Goal: Task Accomplishment & Management: Manage account settings

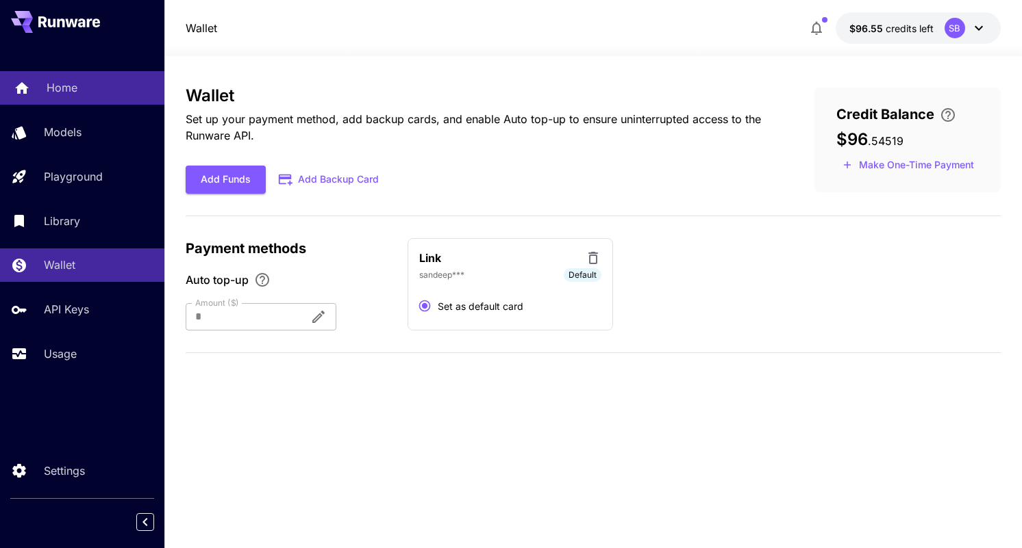
click at [84, 86] on div "Home" at bounding box center [100, 87] width 107 height 16
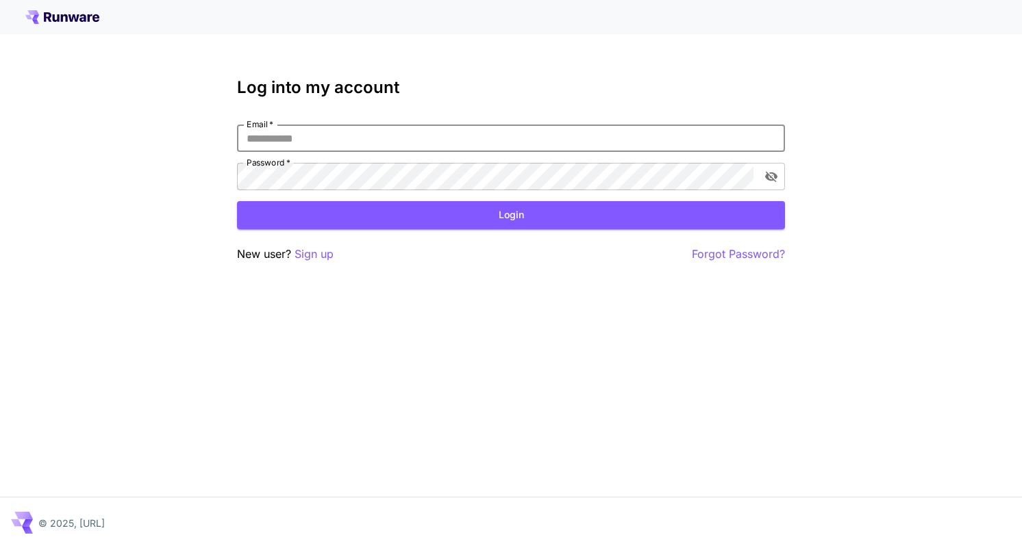
click at [267, 134] on input "Email   *" at bounding box center [511, 138] width 548 height 27
type input "**********"
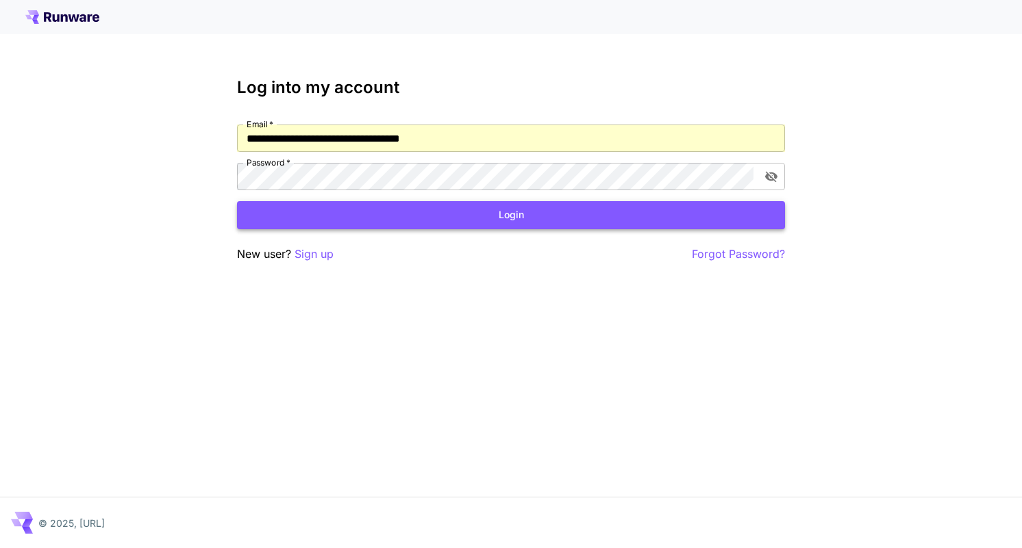
click at [352, 210] on button "Login" at bounding box center [511, 215] width 548 height 28
